Goal: Information Seeking & Learning: Learn about a topic

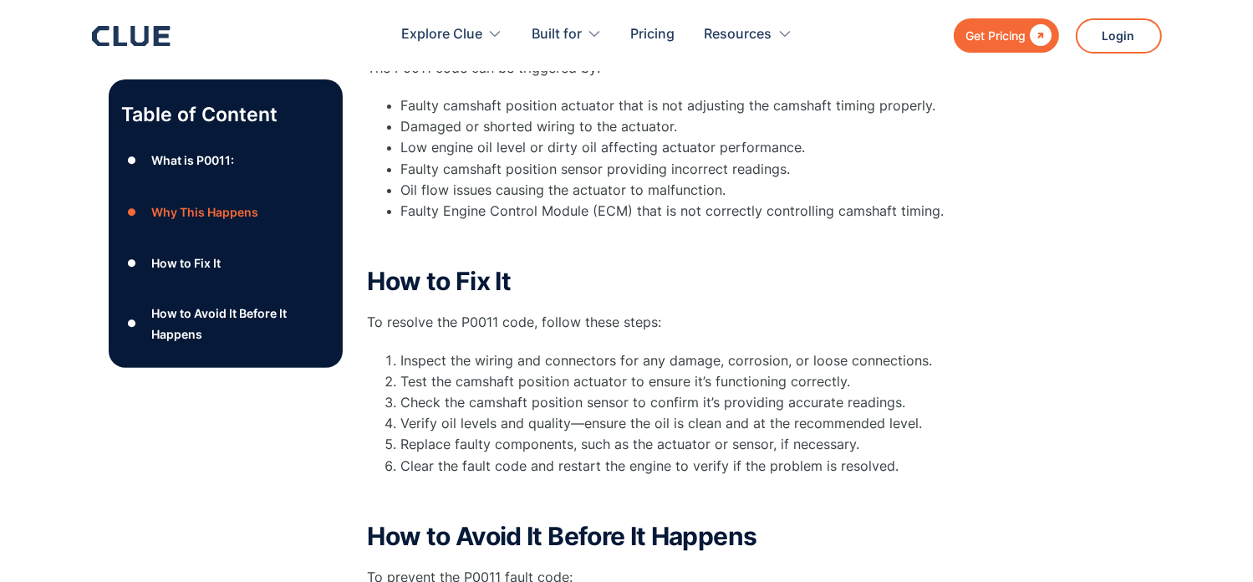
scroll to position [310, 0]
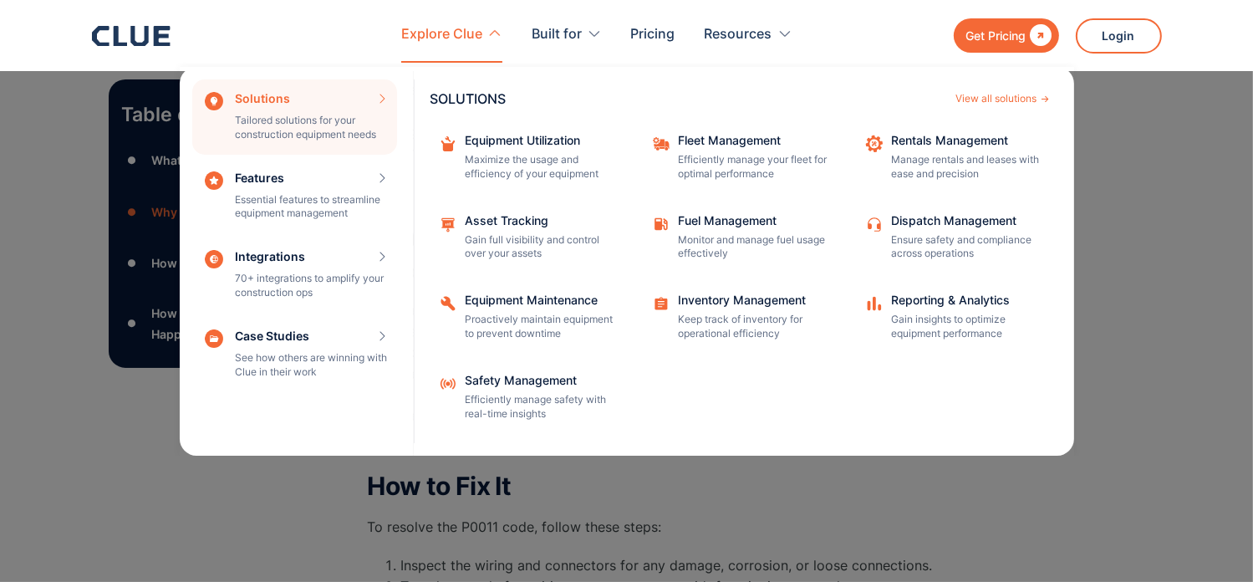
scroll to position [334, 0]
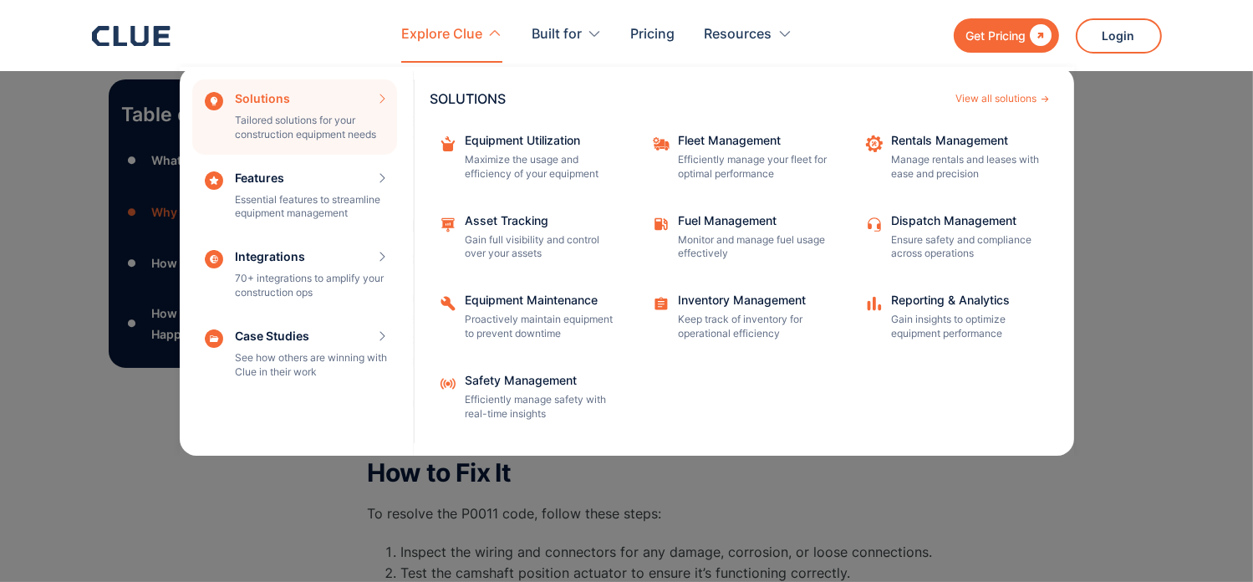
click at [1138, 223] on nav "Solutions Tailored solutions for your construction equipment needs SOLUTIONS Vi…" at bounding box center [627, 259] width 1070 height 393
click at [490, 29] on icon at bounding box center [494, 33] width 15 height 15
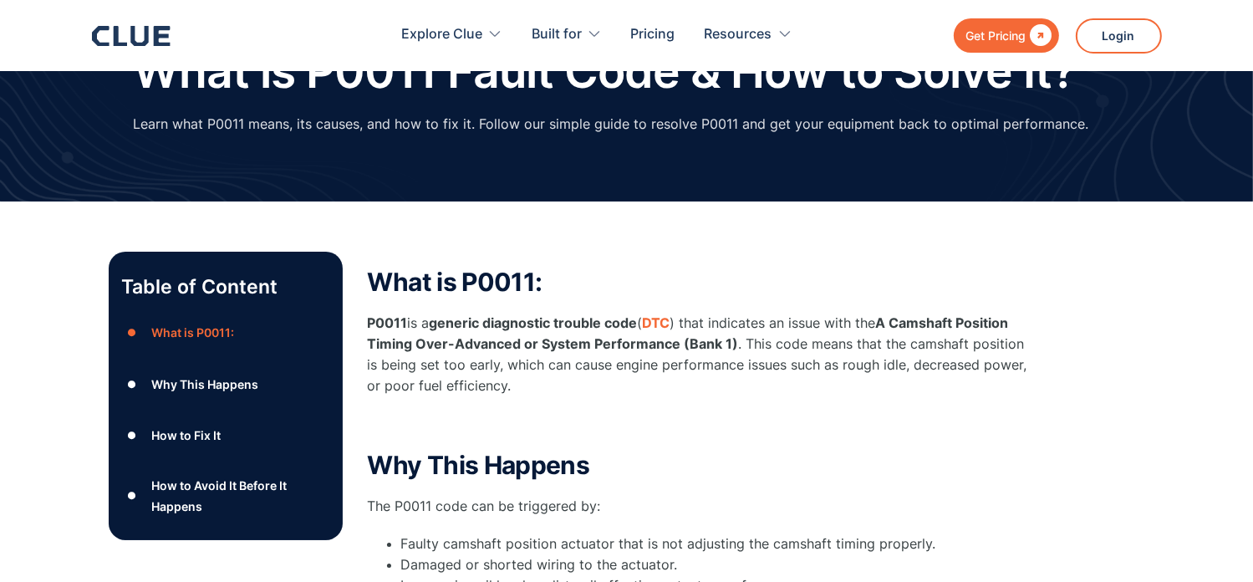
scroll to position [0, 0]
